Goal: Task Accomplishment & Management: Complete application form

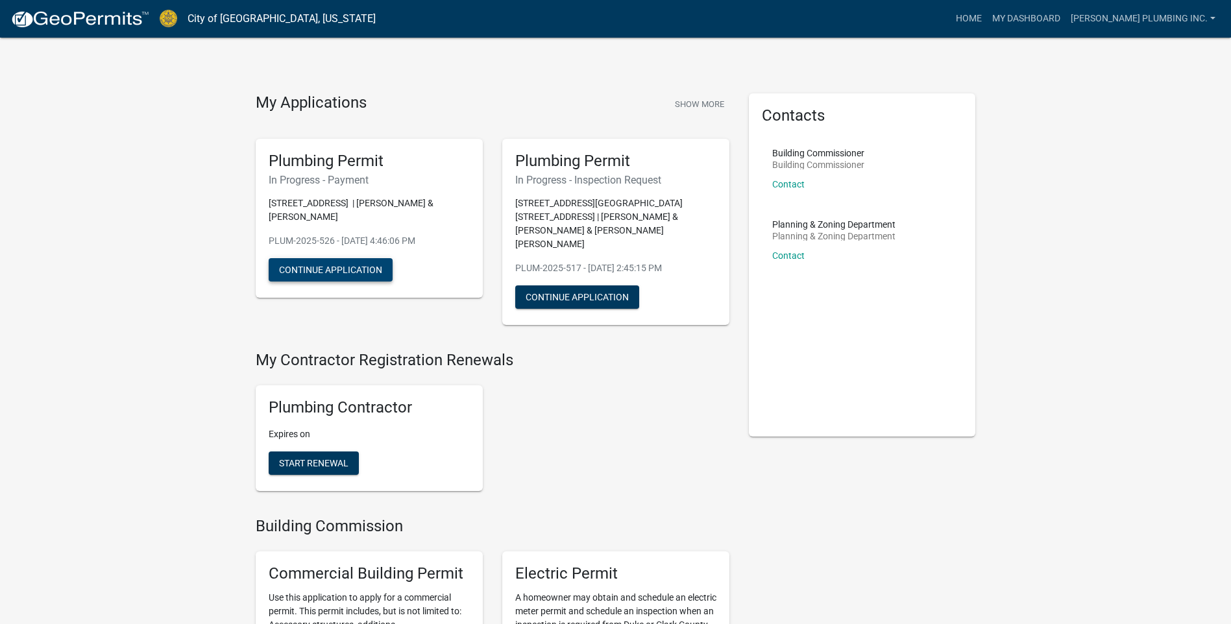
click at [356, 267] on button "Continue Application" at bounding box center [331, 269] width 124 height 23
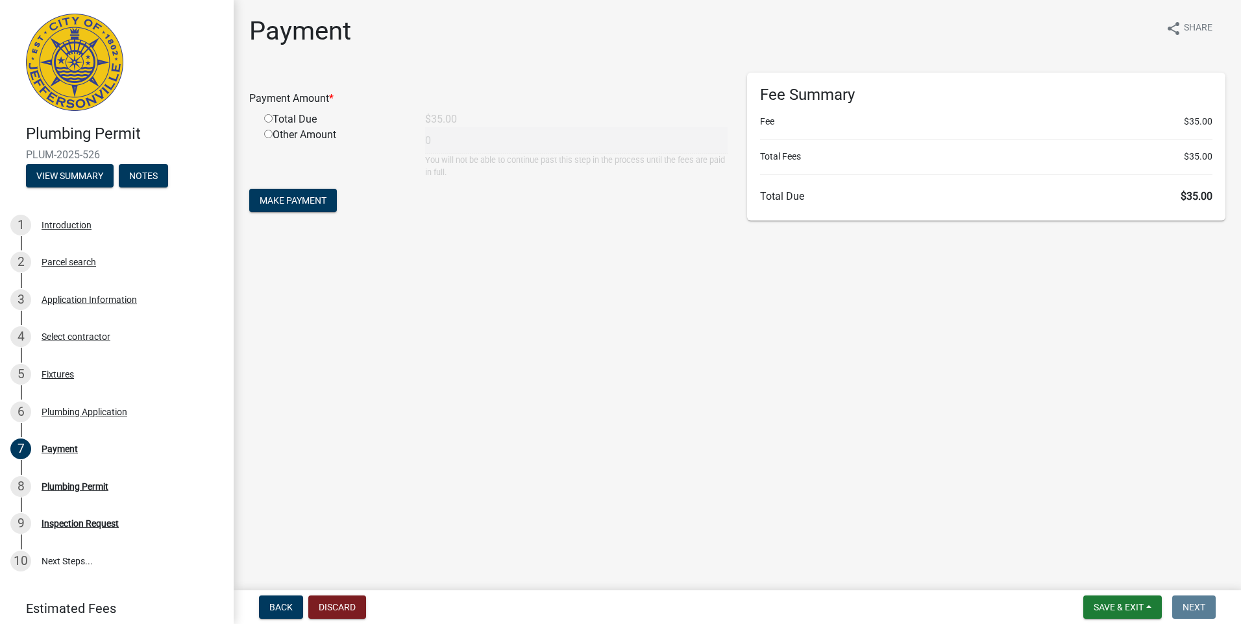
drag, startPoint x: 266, startPoint y: 118, endPoint x: 270, endPoint y: 125, distance: 7.6
click at [266, 119] on input "radio" at bounding box center [268, 118] width 8 height 8
radio input "true"
type input "35"
click at [292, 197] on span "Make Payment" at bounding box center [293, 200] width 67 height 10
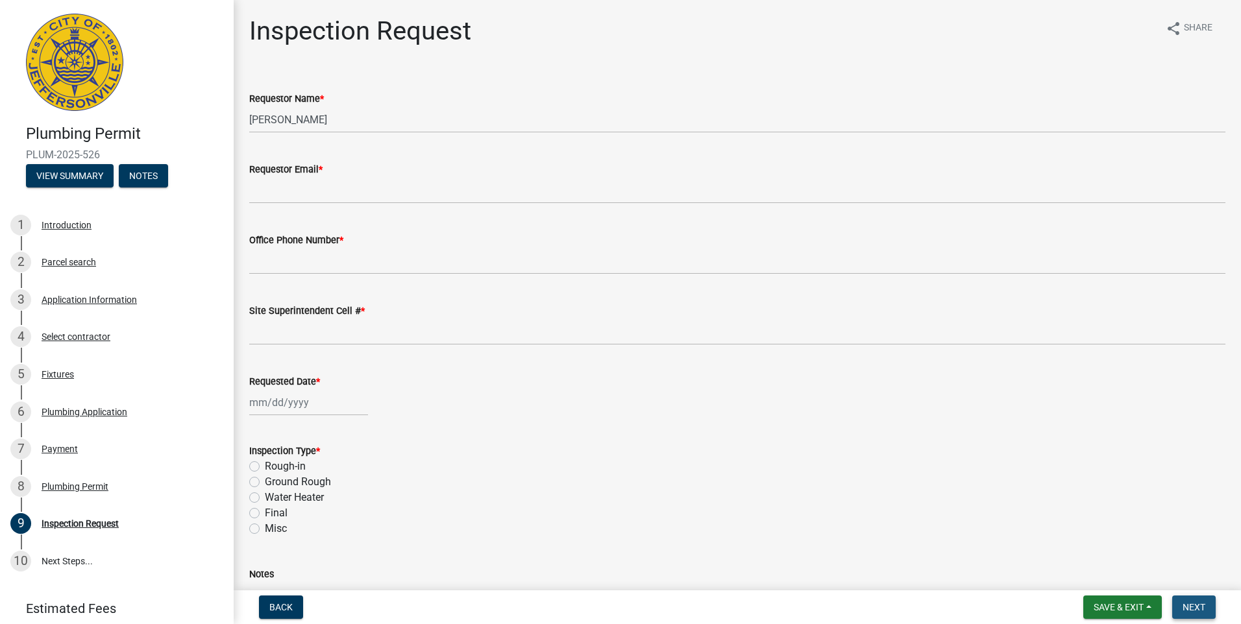
click at [1191, 600] on button "Next" at bounding box center [1193, 607] width 43 height 23
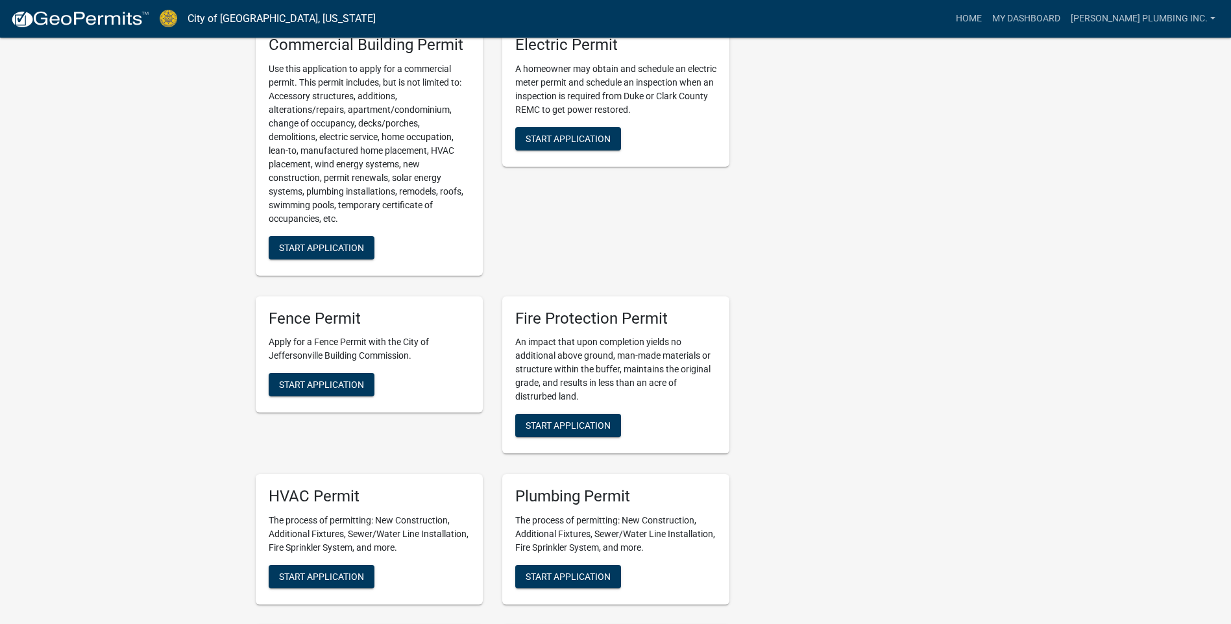
scroll to position [714, 0]
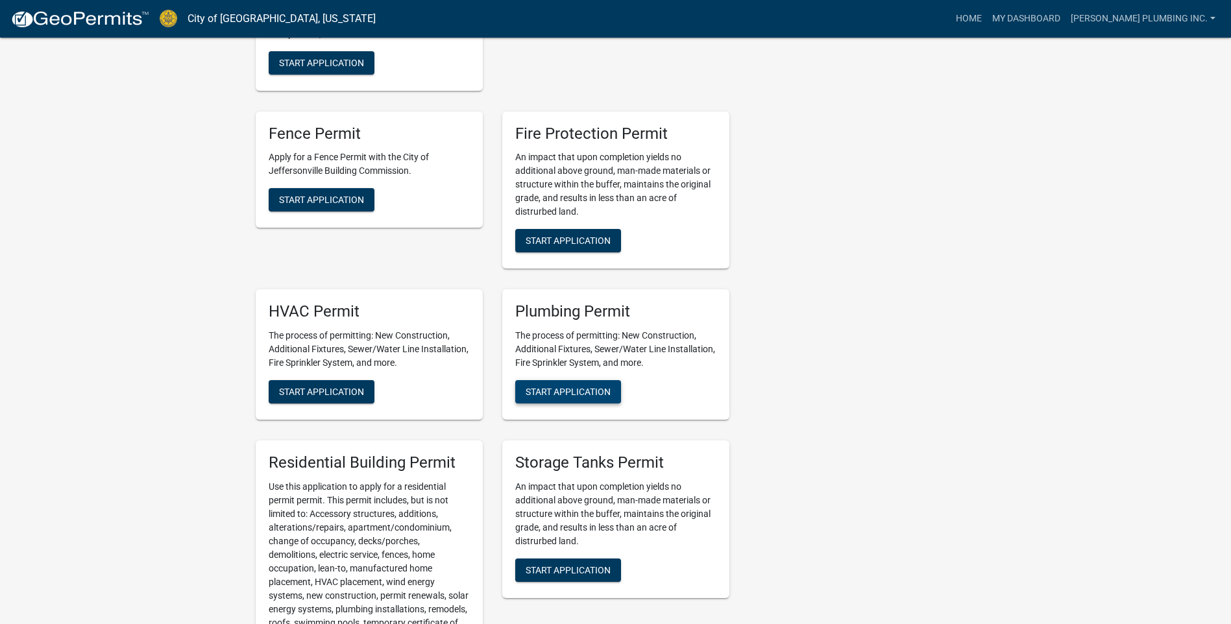
click at [568, 387] on span "Start Application" at bounding box center [568, 392] width 85 height 10
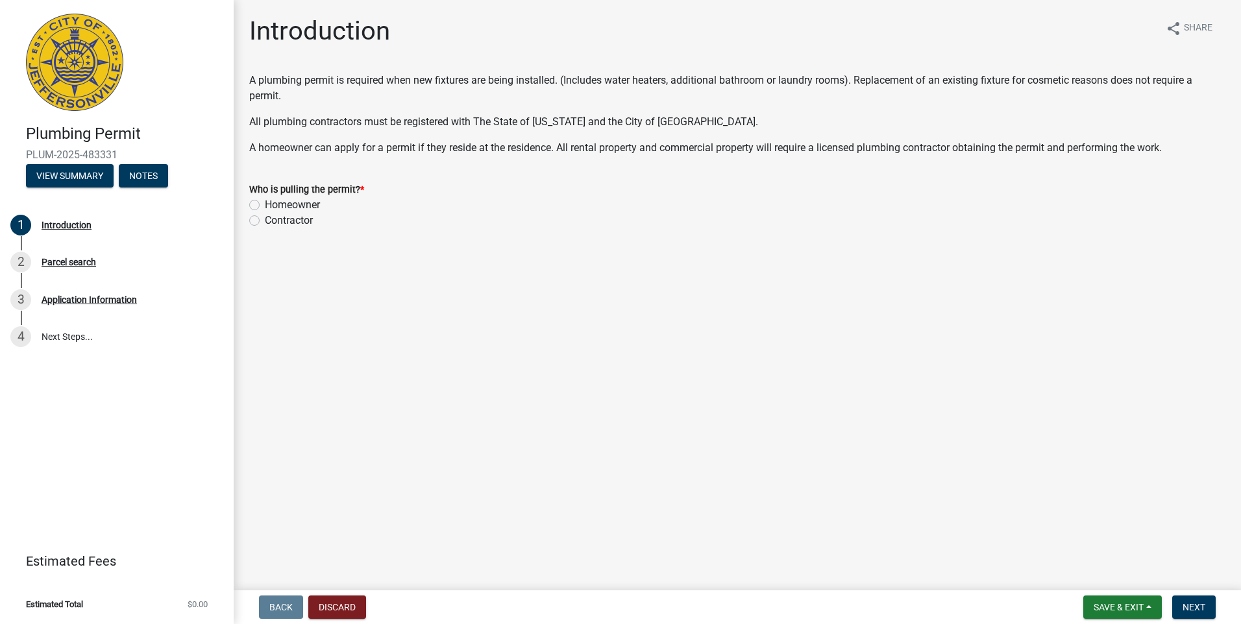
click at [265, 223] on label "Contractor" at bounding box center [289, 221] width 48 height 16
click at [265, 221] on input "Contractor" at bounding box center [269, 217] width 8 height 8
radio input "true"
click at [1202, 610] on span "Next" at bounding box center [1193, 607] width 23 height 10
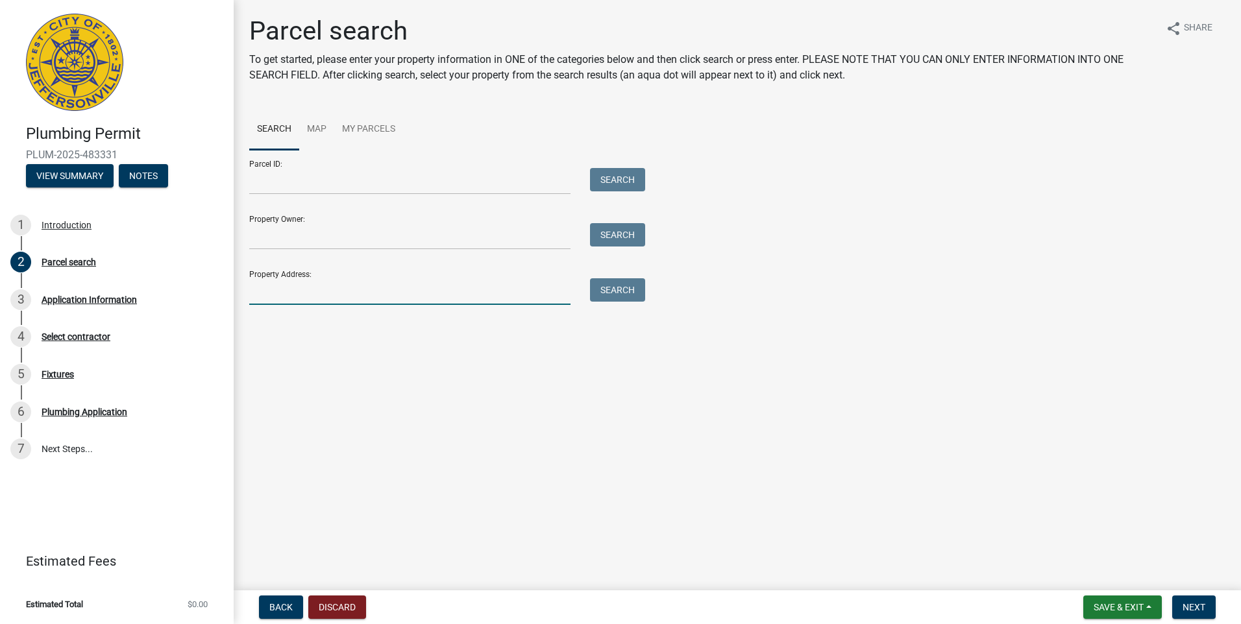
click at [267, 299] on input "Property Address:" at bounding box center [409, 291] width 321 height 27
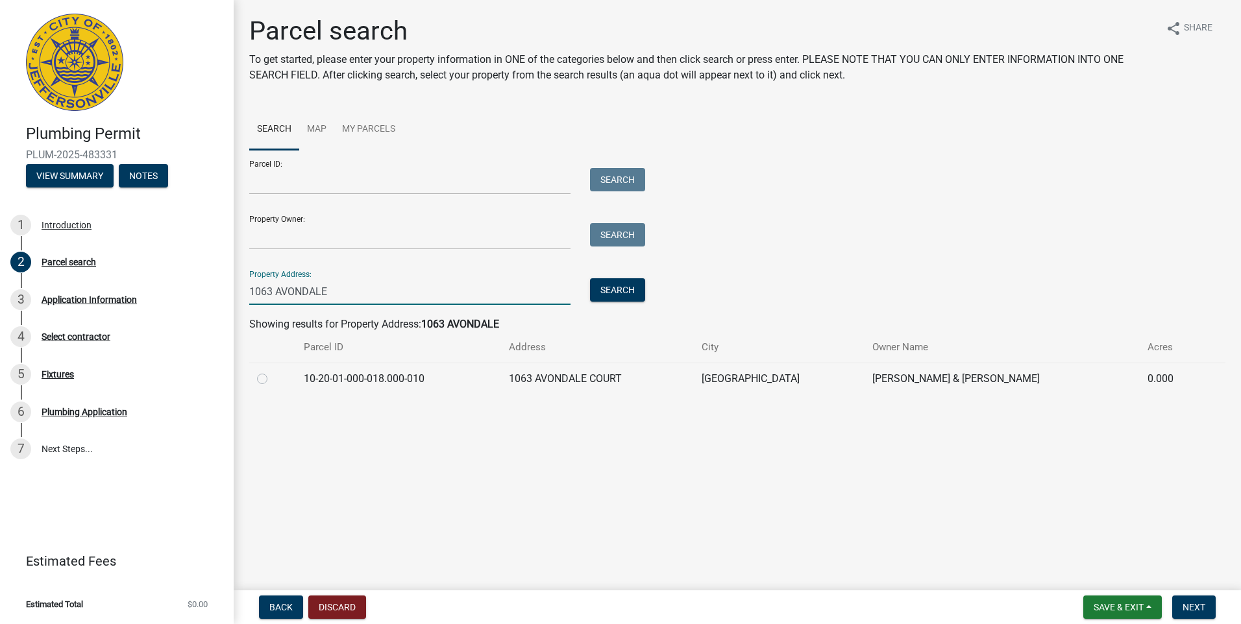
type input "1063 AVONDALE"
click at [273, 371] on label at bounding box center [273, 371] width 0 height 0
click at [273, 378] on input "radio" at bounding box center [277, 375] width 8 height 8
radio input "true"
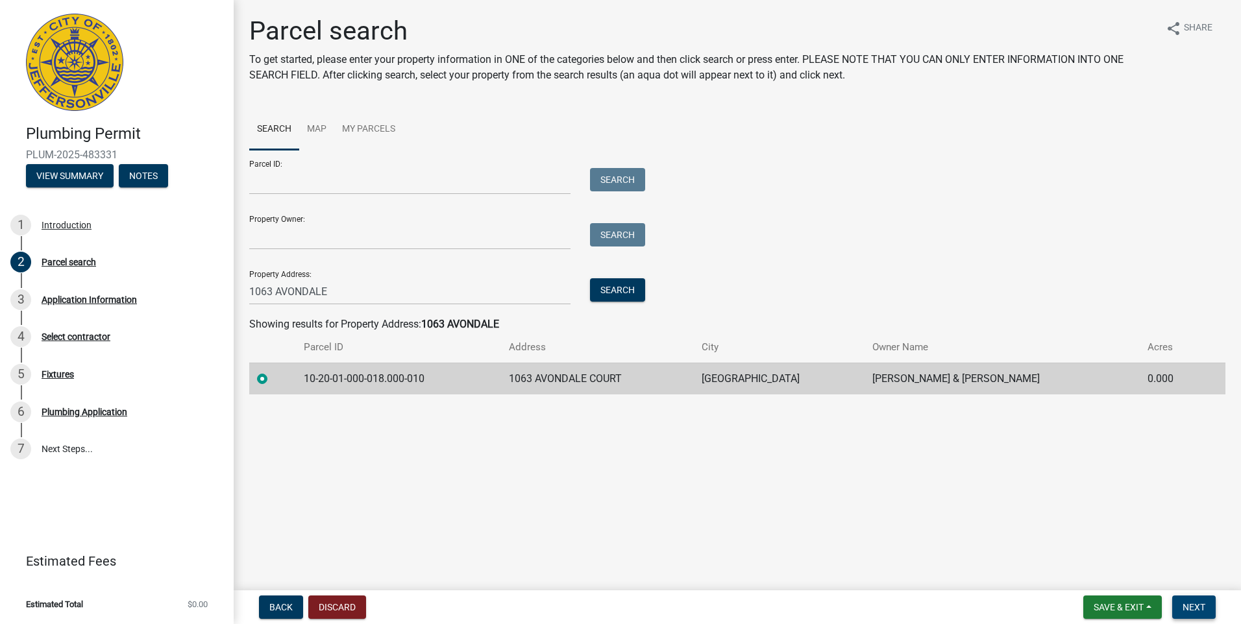
click at [1199, 608] on span "Next" at bounding box center [1193, 607] width 23 height 10
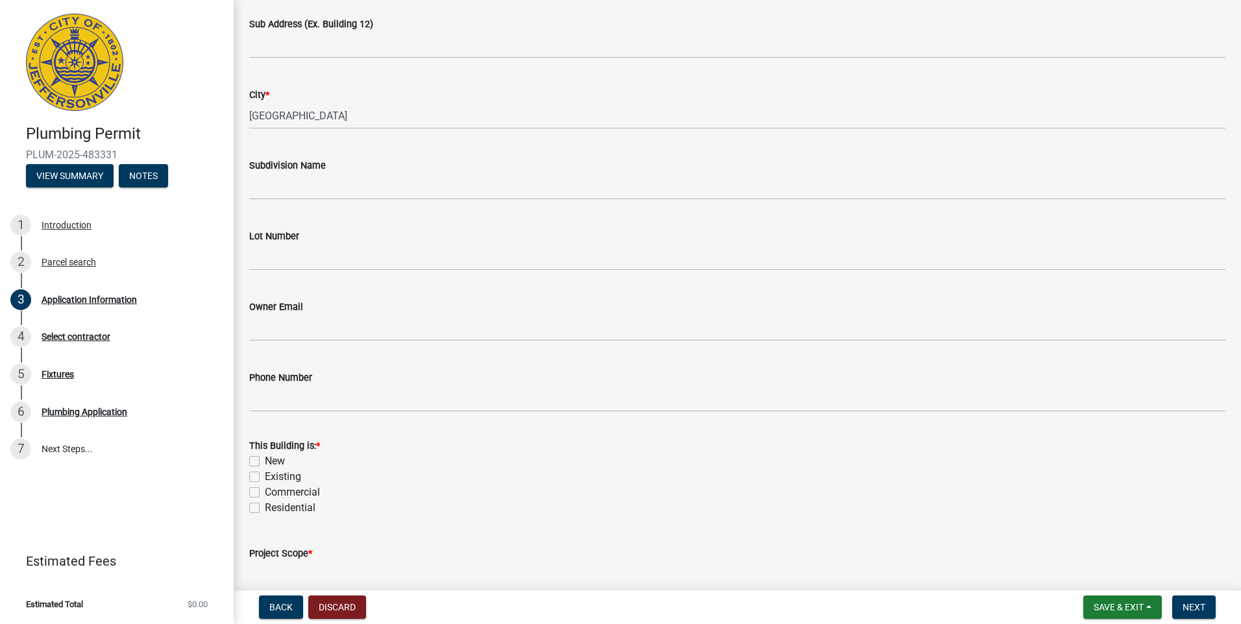
scroll to position [260, 0]
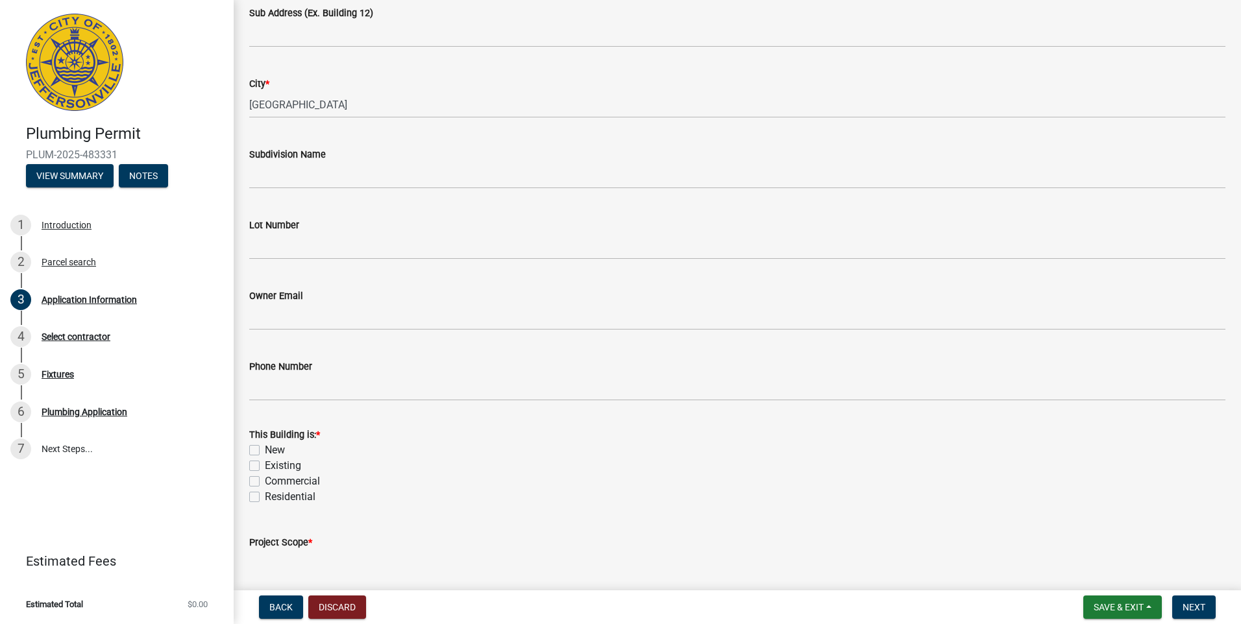
click at [265, 463] on label "Existing" at bounding box center [283, 466] width 36 height 16
click at [265, 463] on input "Existing" at bounding box center [269, 462] width 8 height 8
checkbox input "true"
checkbox input "false"
checkbox input "true"
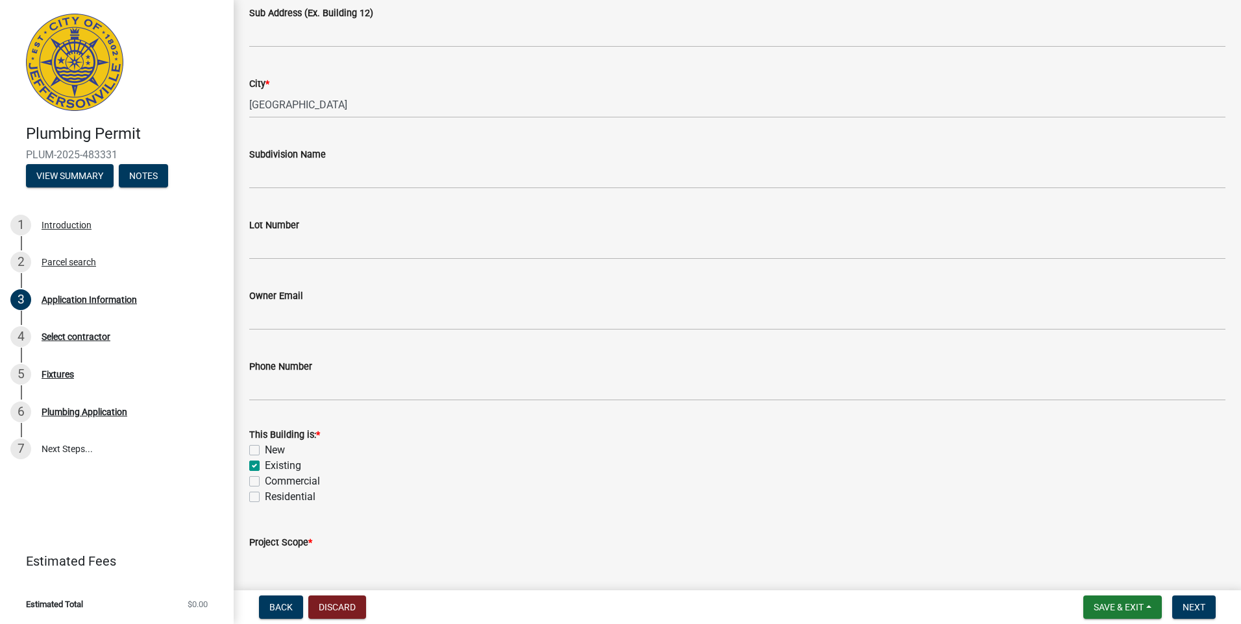
checkbox input "false"
click at [265, 498] on label "Residential" at bounding box center [290, 497] width 51 height 16
click at [265, 498] on input "Residential" at bounding box center [269, 493] width 8 height 8
checkbox input "true"
checkbox input "false"
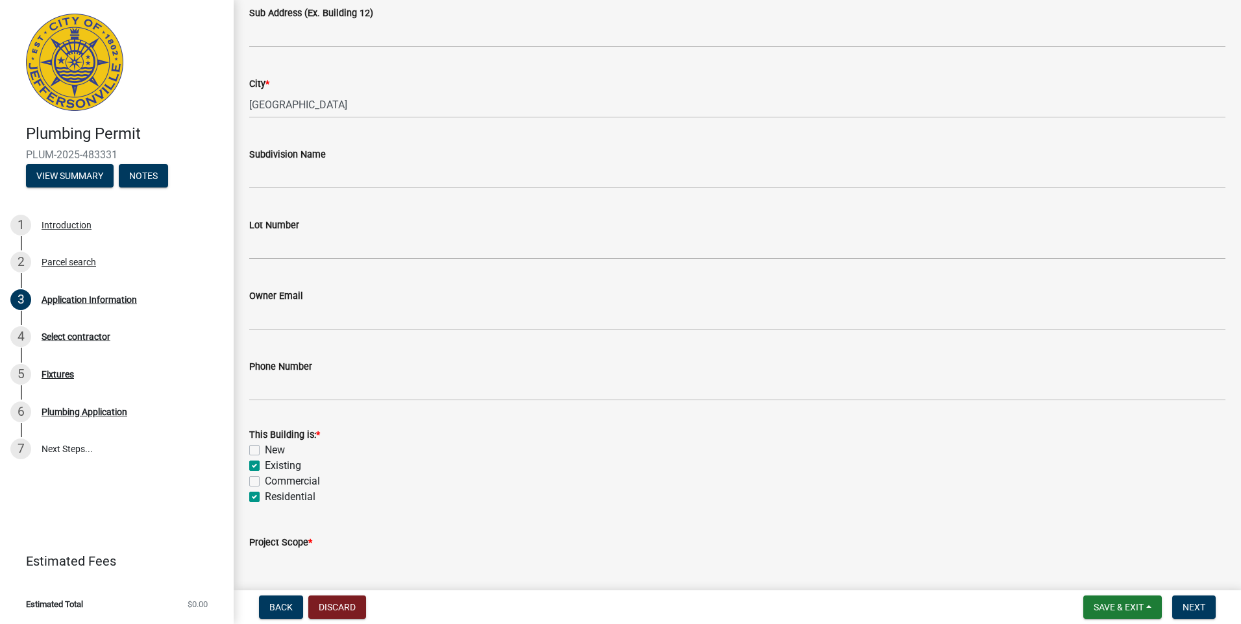
checkbox input "true"
checkbox input "false"
checkbox input "true"
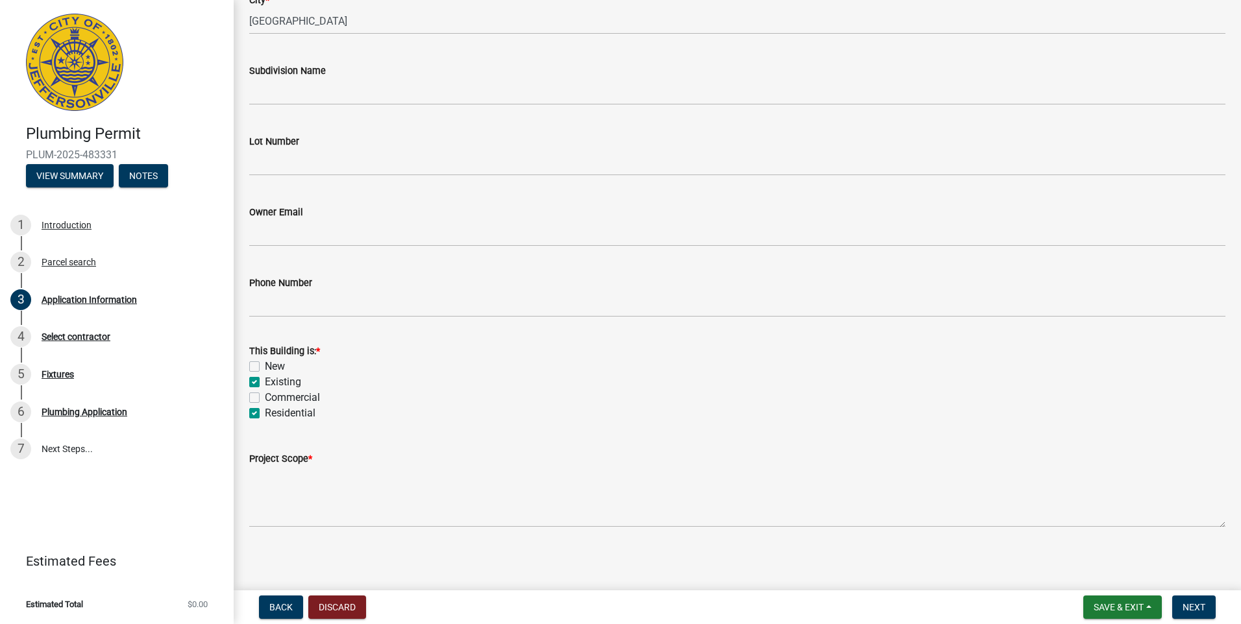
scroll to position [346, 0]
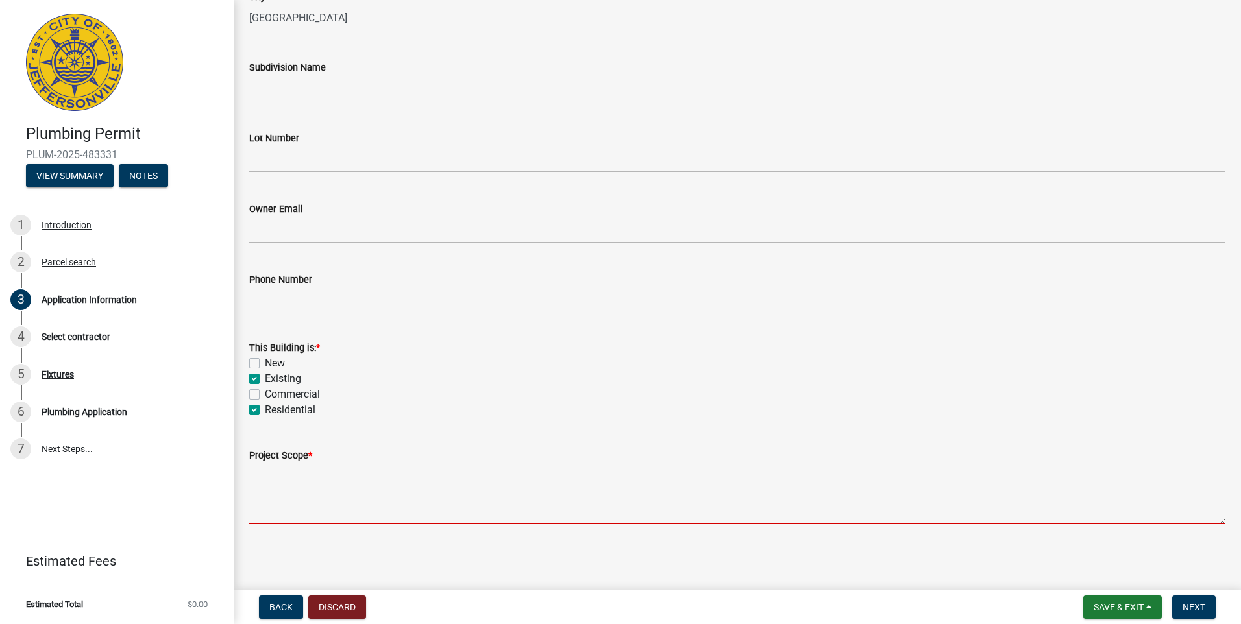
click at [275, 508] on textarea "Project Scope *" at bounding box center [737, 493] width 976 height 61
click at [276, 507] on textarea "Project Scope *" at bounding box center [737, 493] width 976 height 61
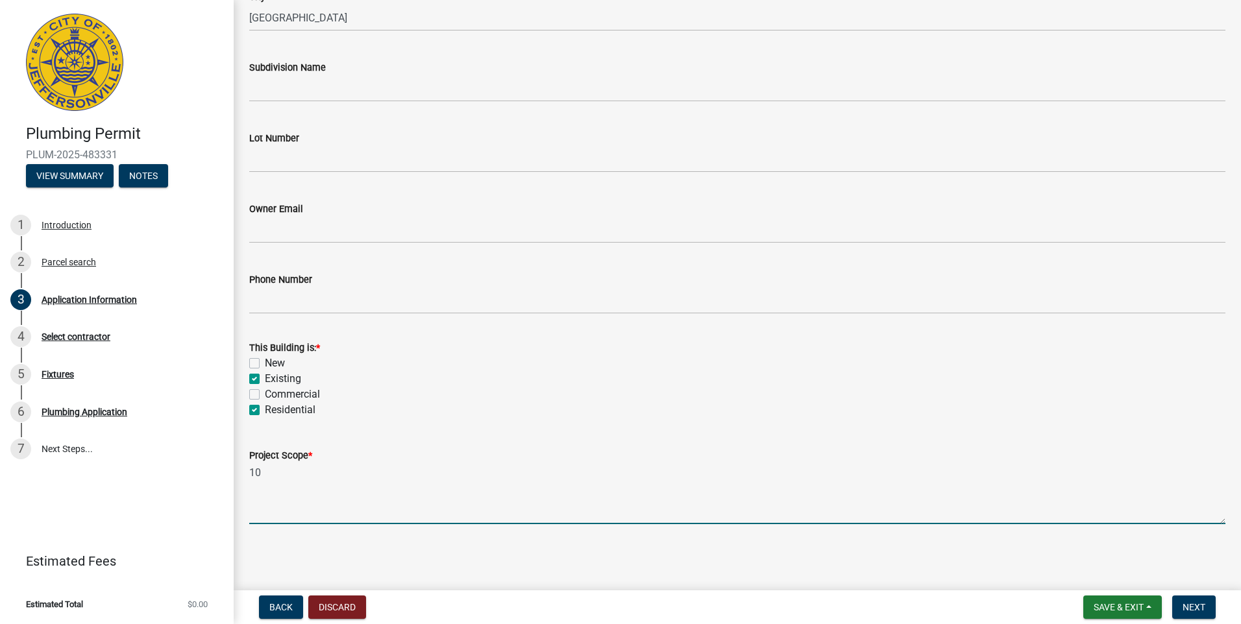
type textarea "1"
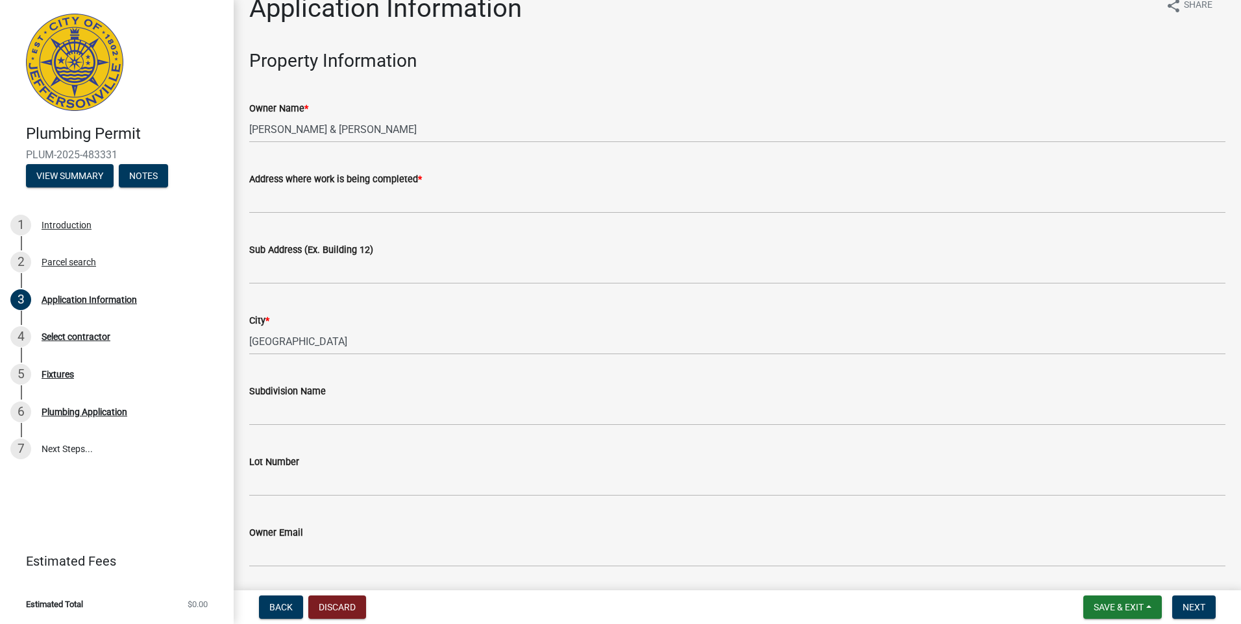
scroll to position [22, 0]
type textarea "REPLACE WATER HEATER"
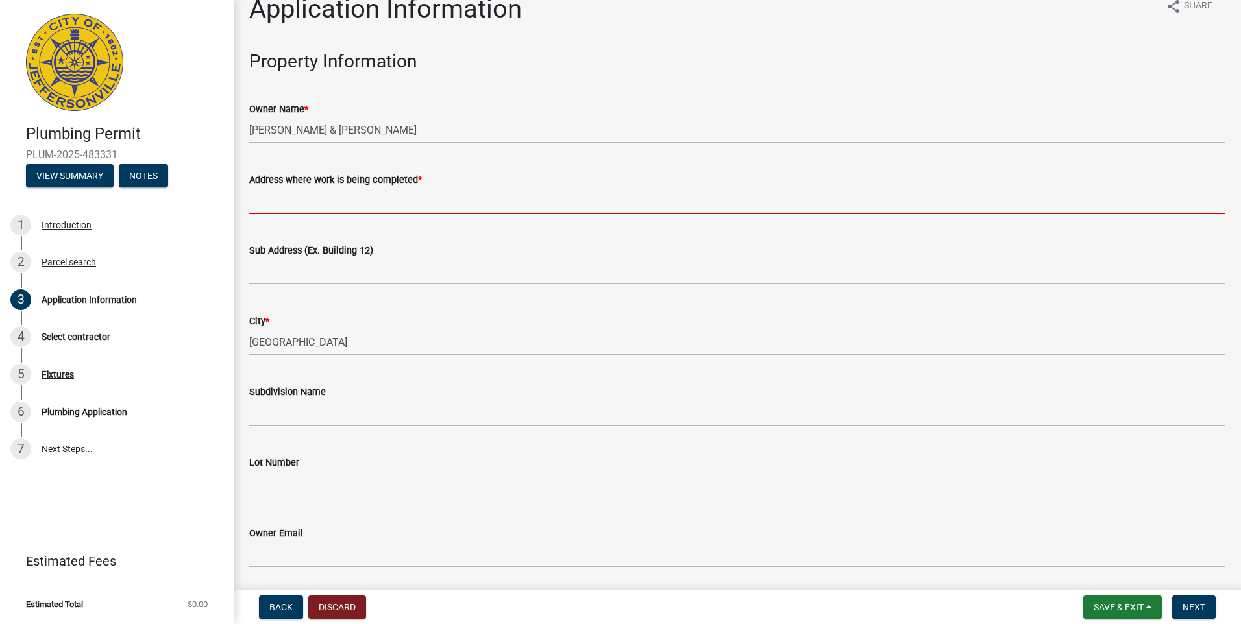
click at [266, 200] on input "Address where work is being completed *" at bounding box center [737, 201] width 976 height 27
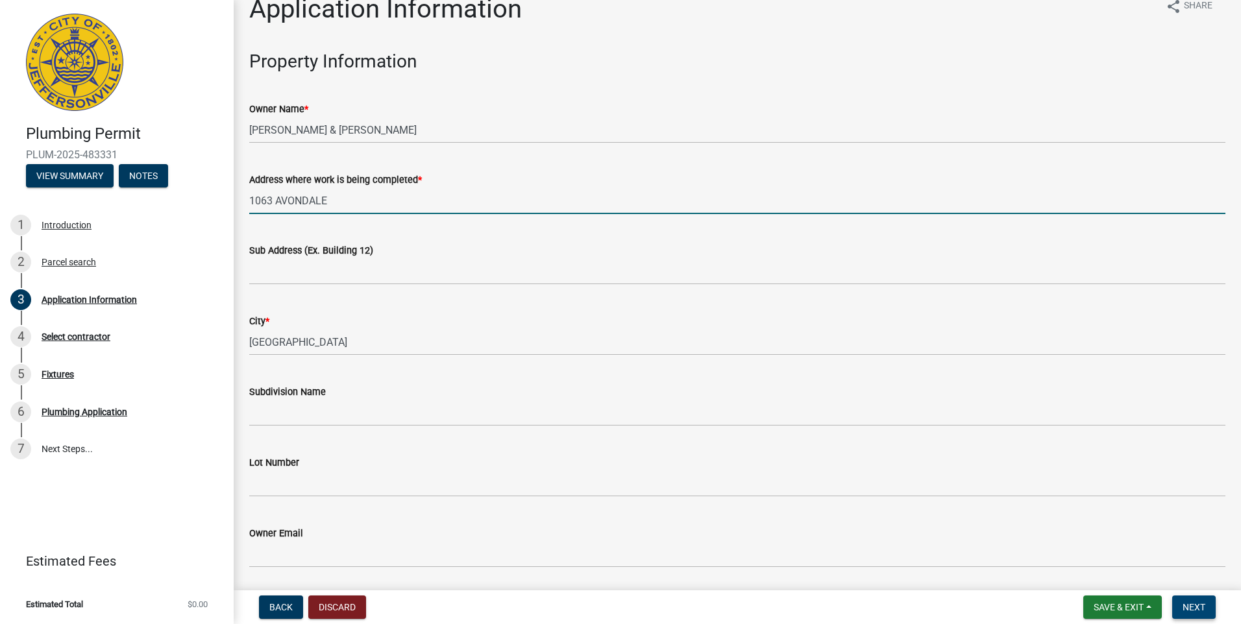
type input "1063 AVONDALE"
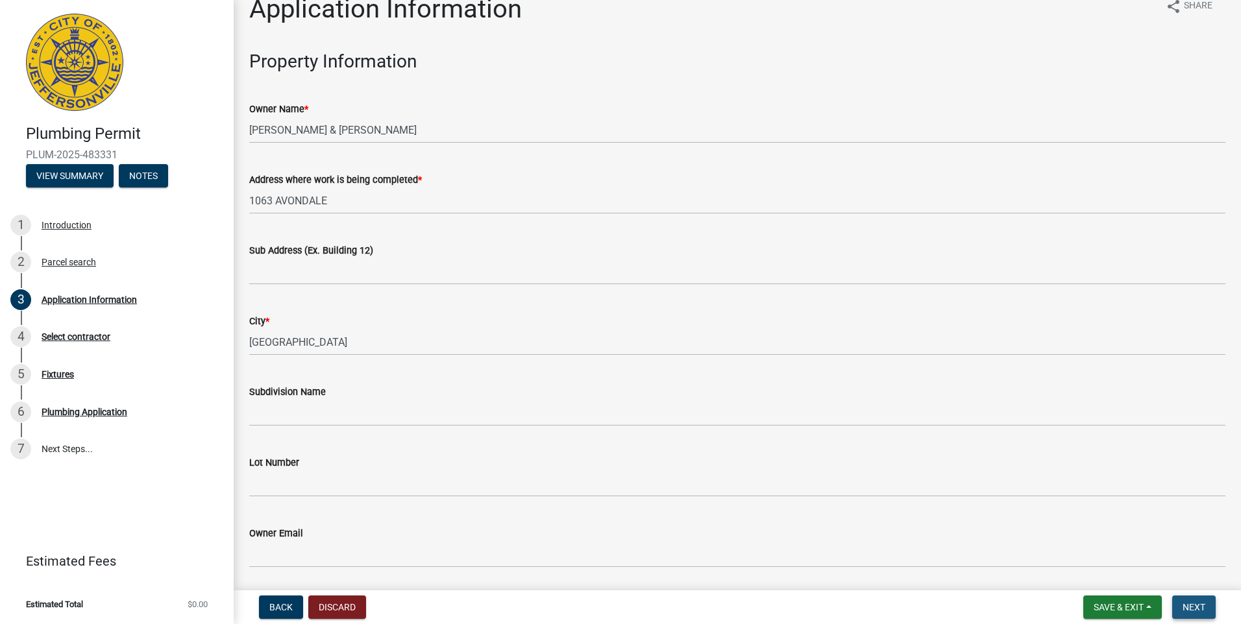
click at [1187, 609] on span "Next" at bounding box center [1193, 607] width 23 height 10
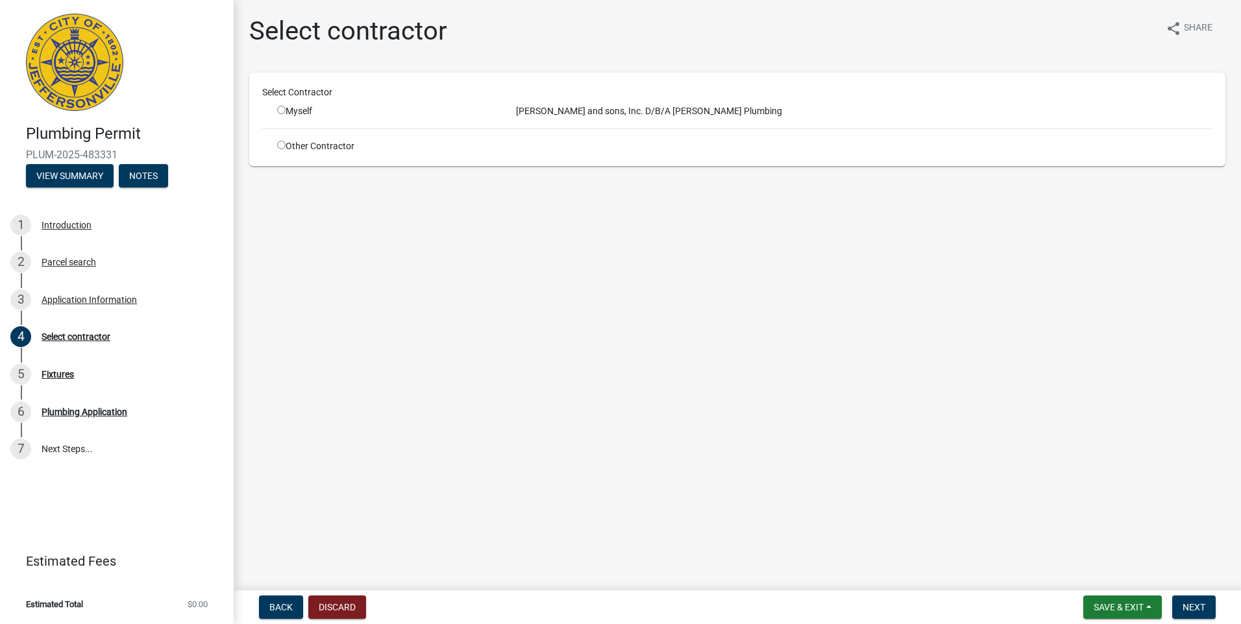
drag, startPoint x: 279, startPoint y: 109, endPoint x: 290, endPoint y: 116, distance: 13.1
click at [279, 110] on input "radio" at bounding box center [281, 110] width 8 height 8
radio input "true"
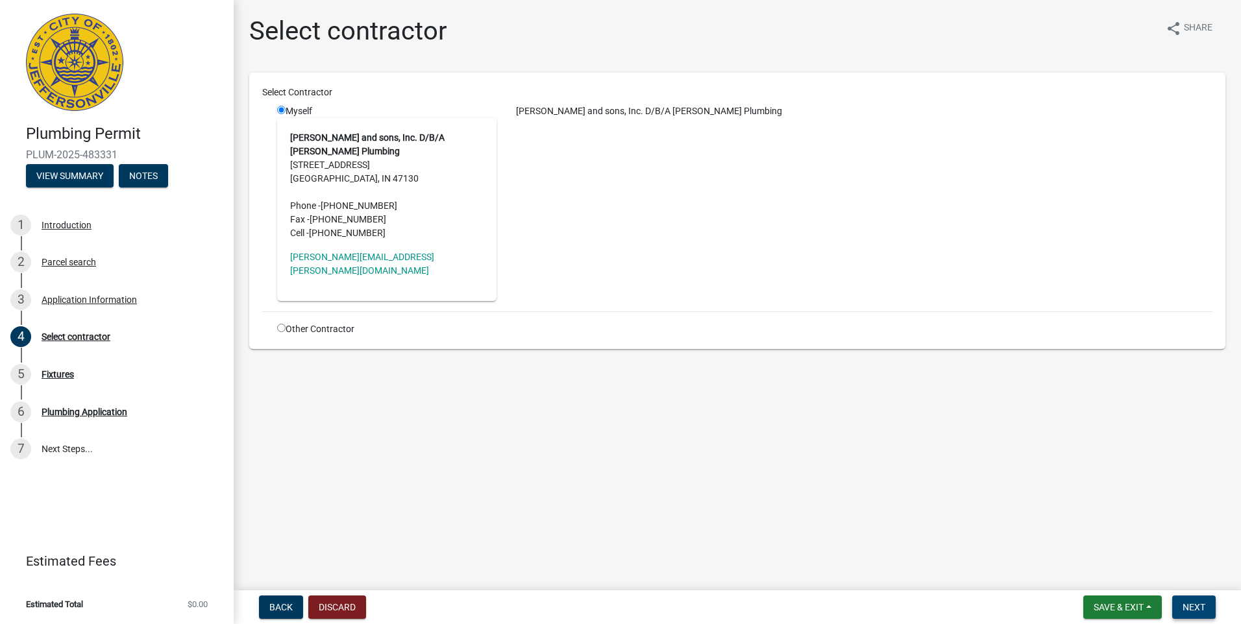
click at [1198, 612] on span "Next" at bounding box center [1193, 607] width 23 height 10
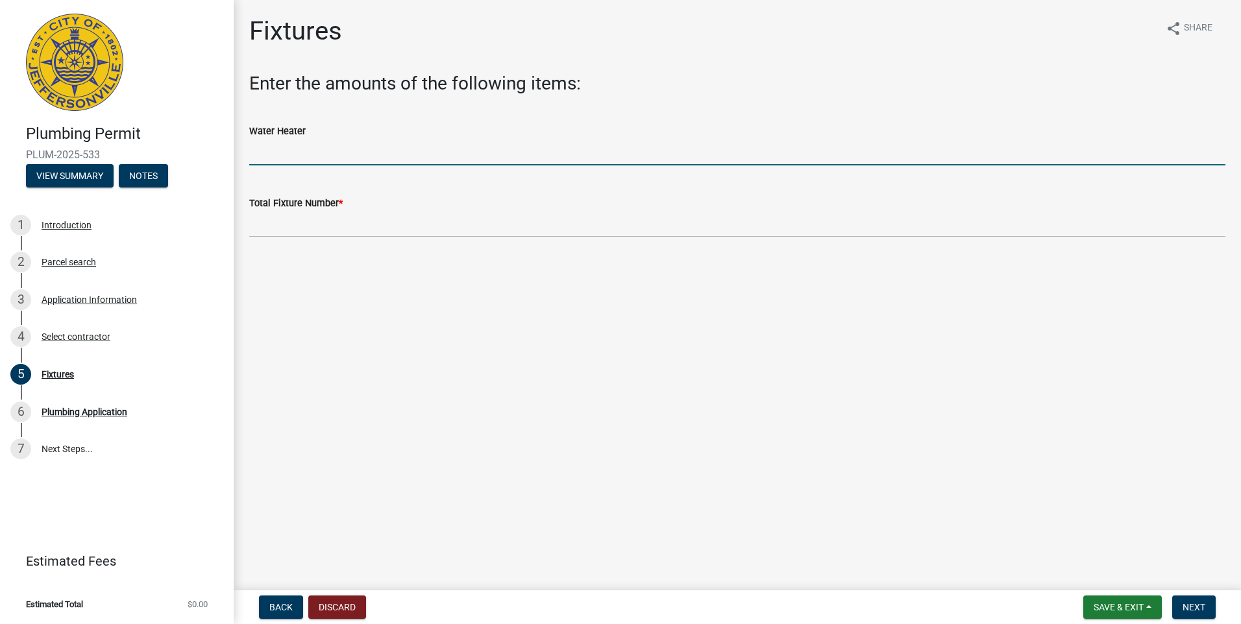
click at [273, 150] on input "text" at bounding box center [737, 152] width 976 height 27
type input "1"
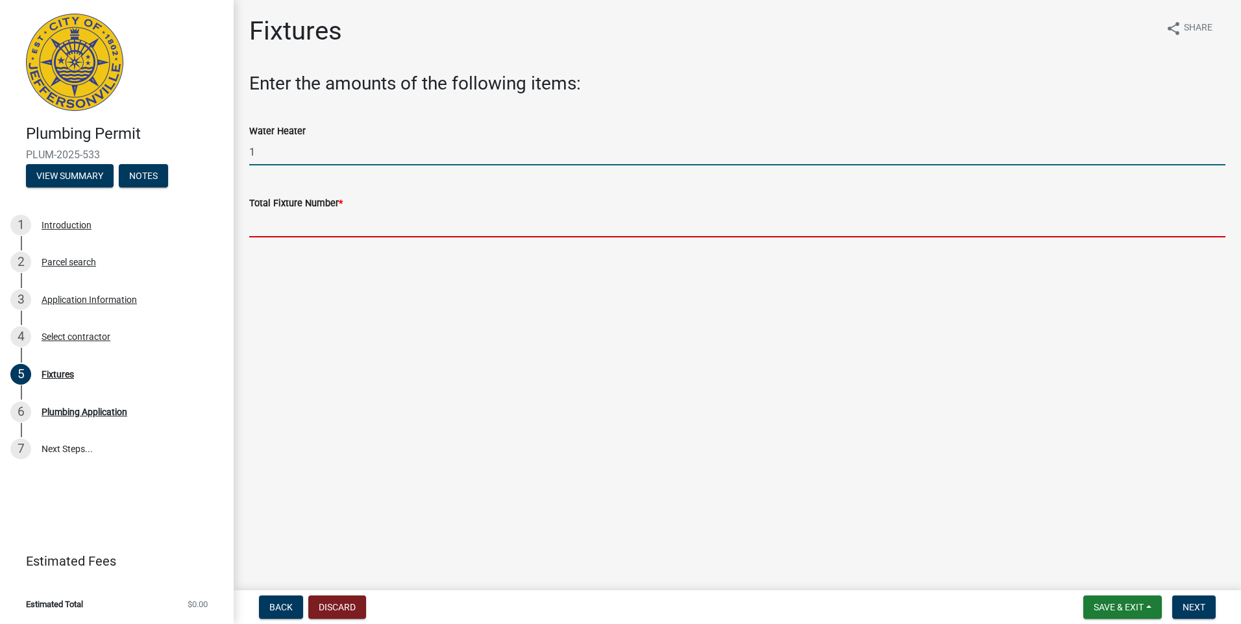
type input "1"
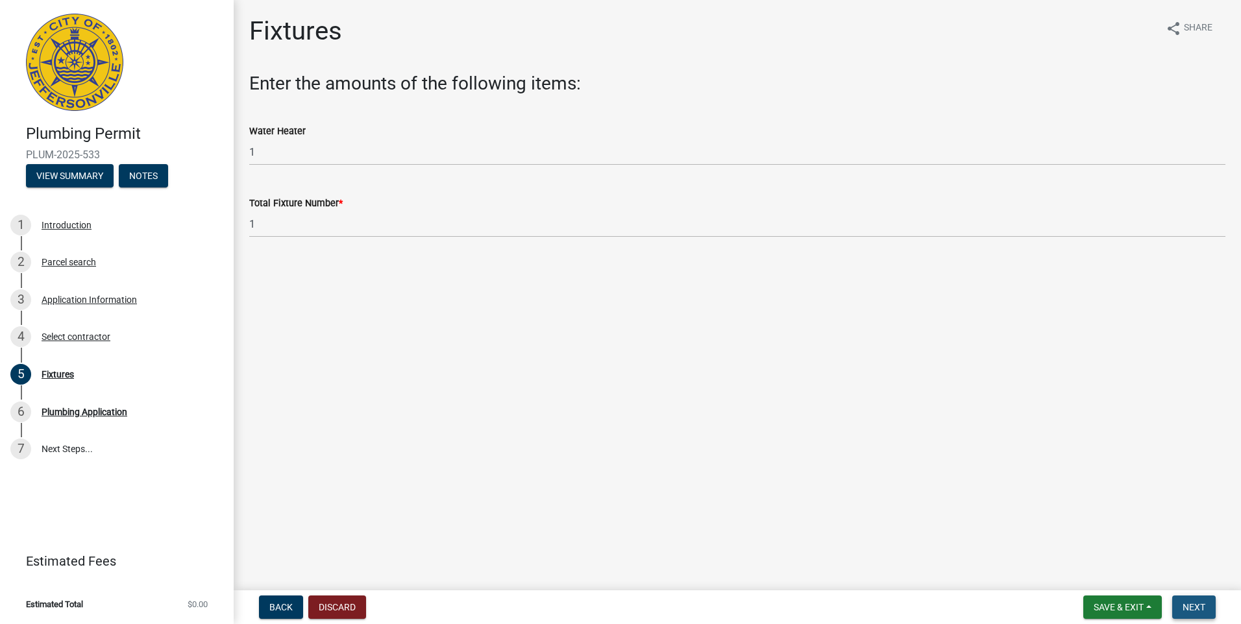
click at [1187, 598] on button "Next" at bounding box center [1193, 607] width 43 height 23
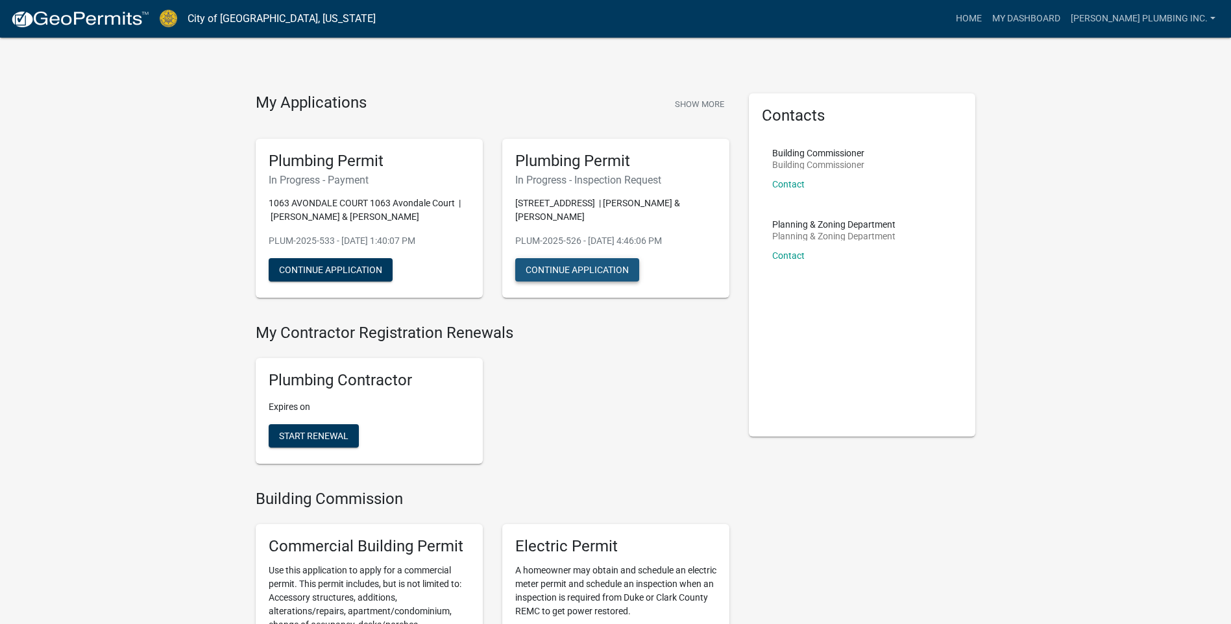
click at [544, 264] on button "Continue Application" at bounding box center [577, 269] width 124 height 23
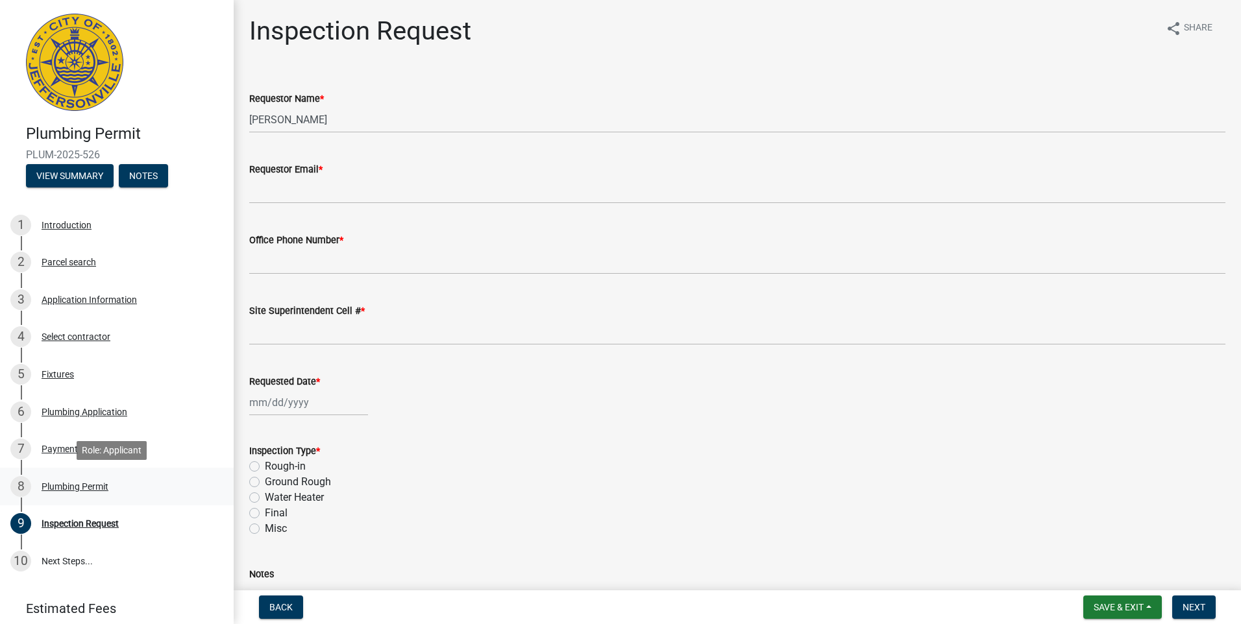
click at [62, 486] on div "Plumbing Permit" at bounding box center [75, 486] width 67 height 9
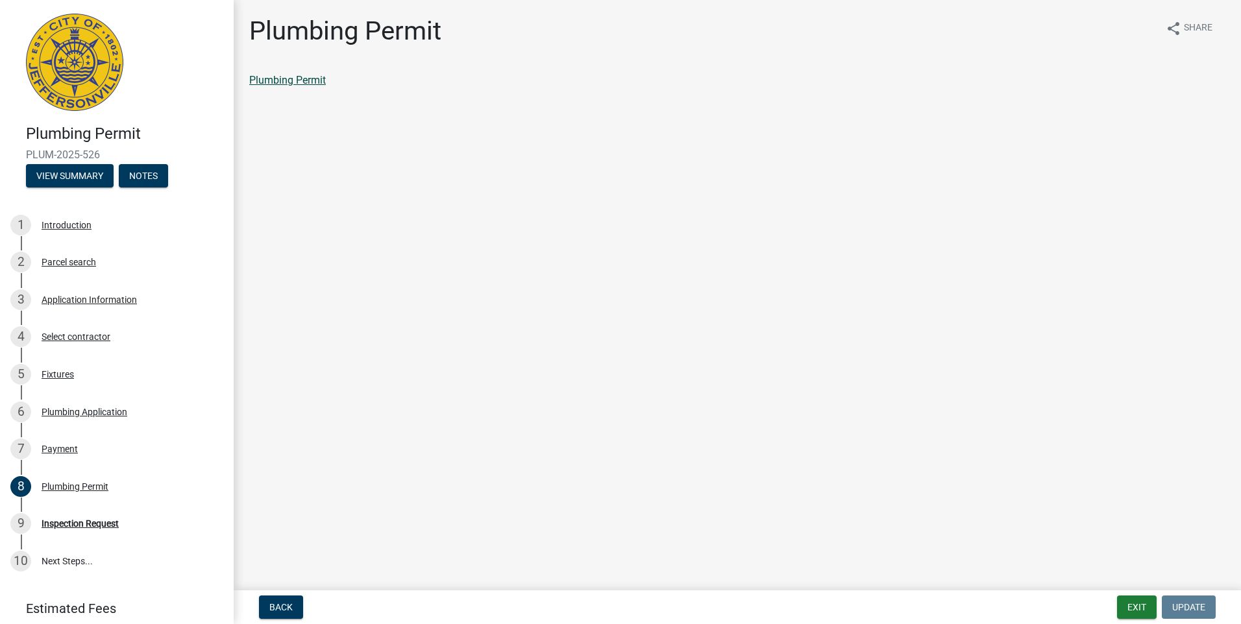
click at [295, 84] on link "Plumbing Permit" at bounding box center [287, 80] width 77 height 12
